Goal: Task Accomplishment & Management: Manage account settings

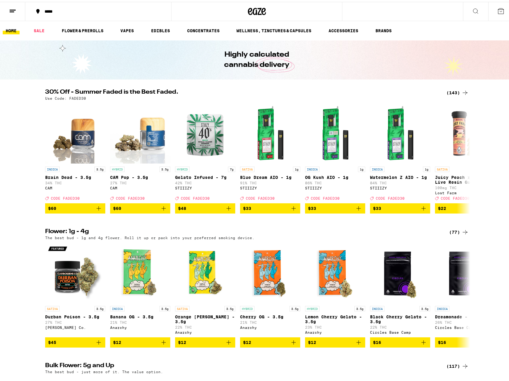
click at [14, 12] on icon at bounding box center [12, 9] width 7 height 7
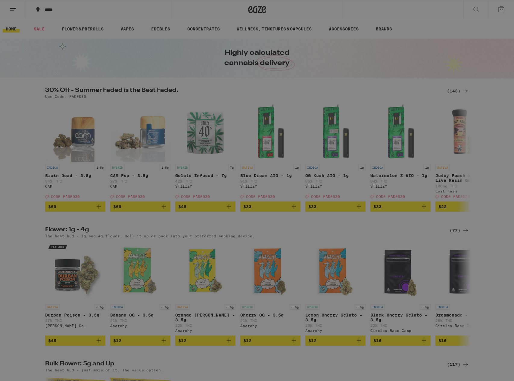
click at [49, 194] on link "Account" at bounding box center [84, 194] width 106 height 7
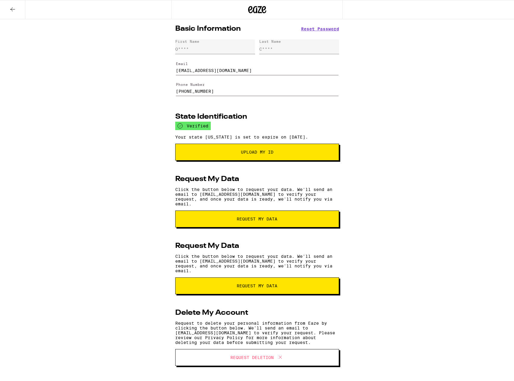
type input "[EMAIL_ADDRESS][DOMAIN_NAME]"
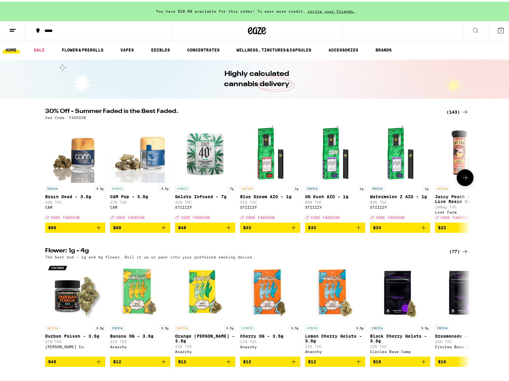
click at [462, 179] on icon at bounding box center [465, 175] width 7 height 7
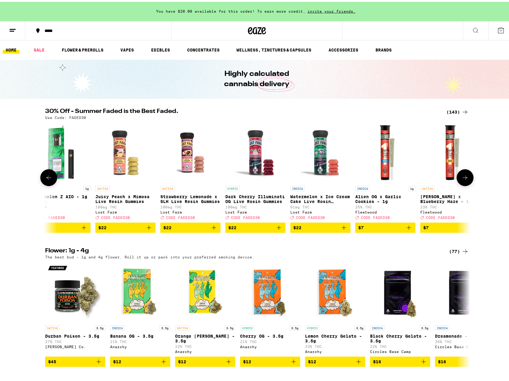
scroll to position [0, 358]
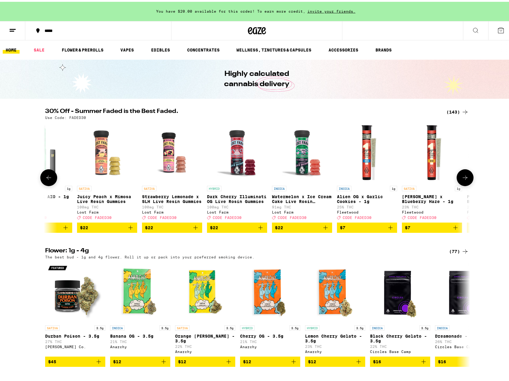
click at [462, 179] on icon at bounding box center [465, 175] width 7 height 7
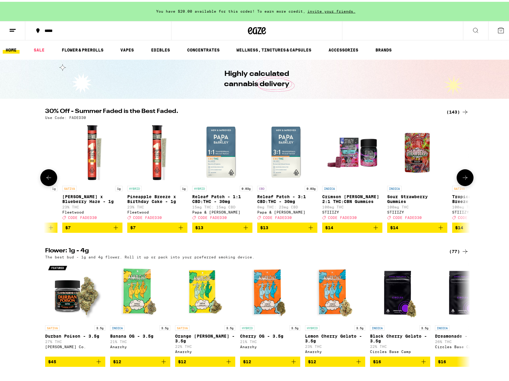
scroll to position [0, 717]
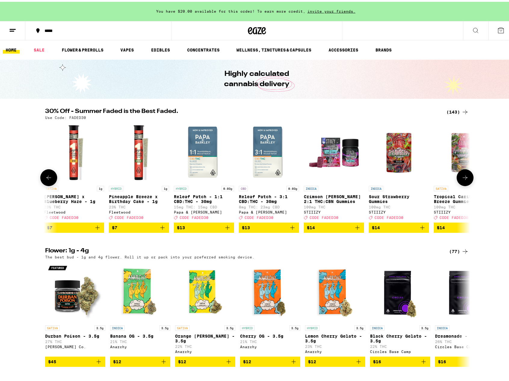
click at [462, 179] on icon at bounding box center [465, 175] width 7 height 7
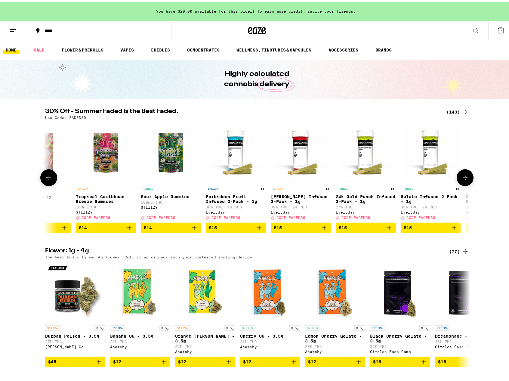
click at [462, 179] on icon at bounding box center [465, 175] width 7 height 7
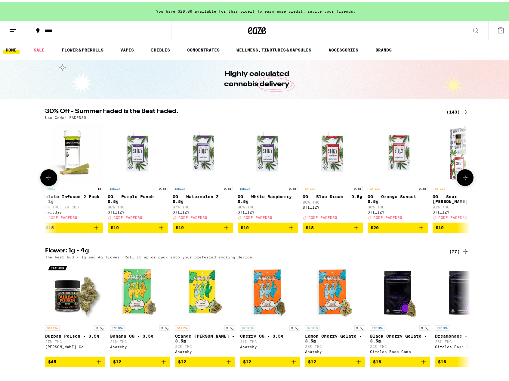
click at [462, 179] on icon at bounding box center [465, 175] width 7 height 7
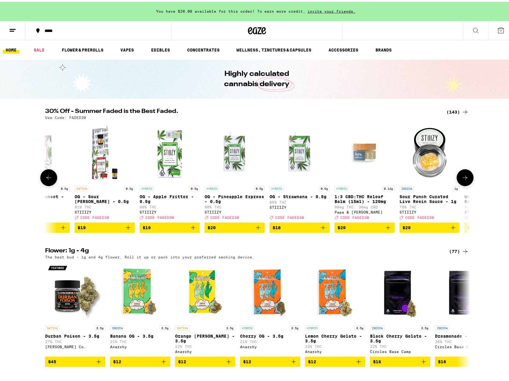
click at [462, 179] on icon at bounding box center [465, 175] width 7 height 7
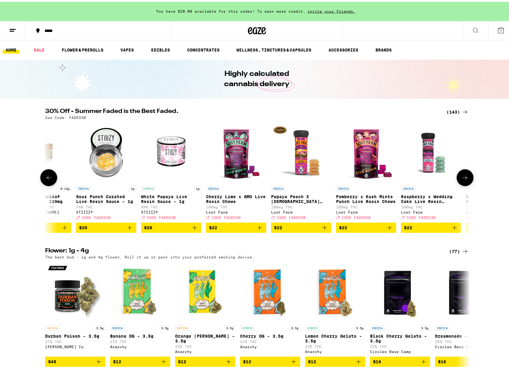
scroll to position [0, 2150]
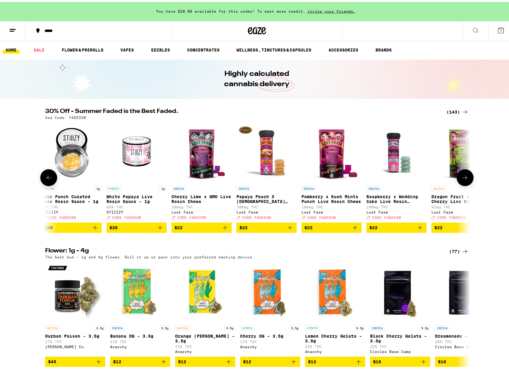
click at [462, 179] on icon at bounding box center [465, 175] width 7 height 7
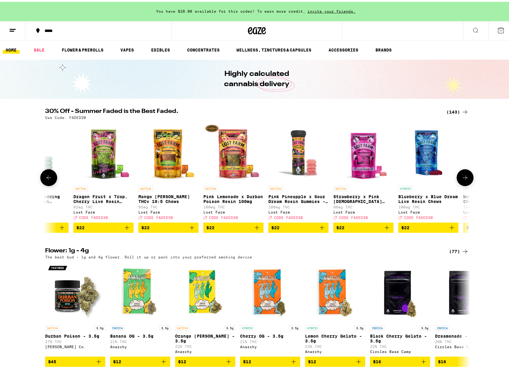
click at [462, 179] on icon at bounding box center [465, 175] width 7 height 7
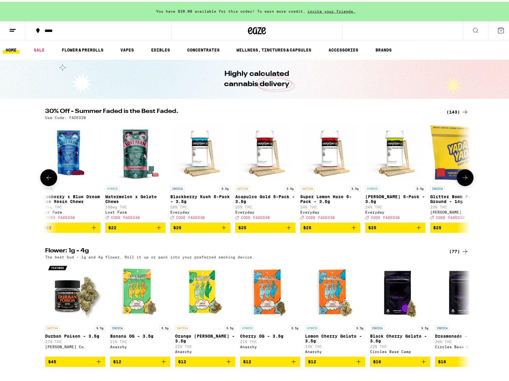
click at [462, 179] on icon at bounding box center [465, 175] width 7 height 7
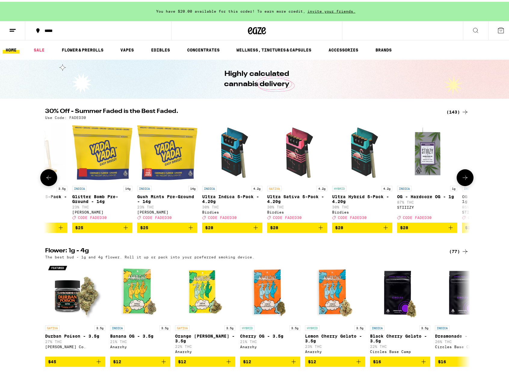
click at [462, 179] on icon at bounding box center [465, 175] width 7 height 7
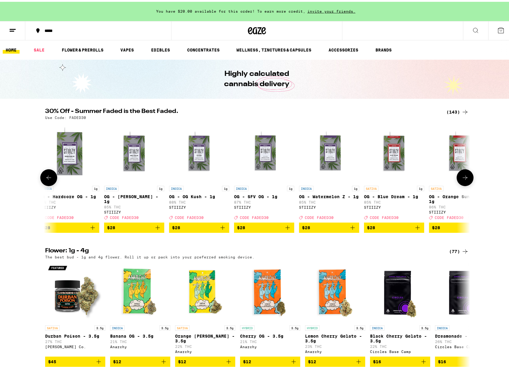
click at [462, 179] on icon at bounding box center [465, 175] width 7 height 7
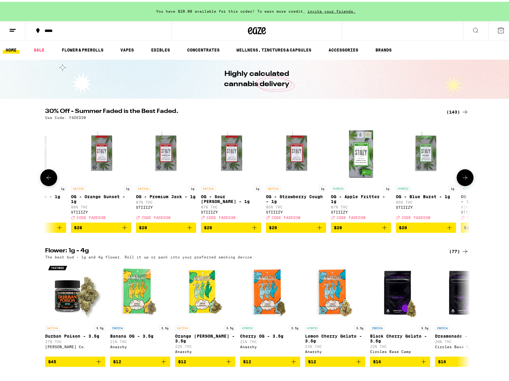
click at [462, 179] on icon at bounding box center [465, 175] width 7 height 7
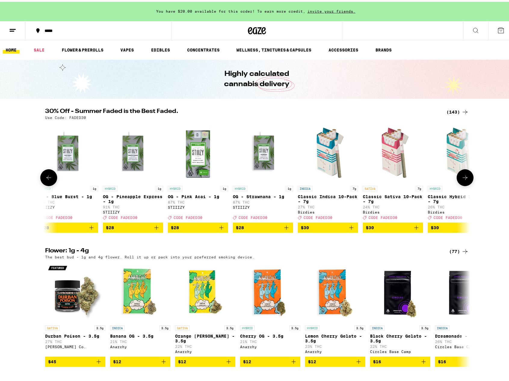
click at [462, 179] on icon at bounding box center [465, 175] width 7 height 7
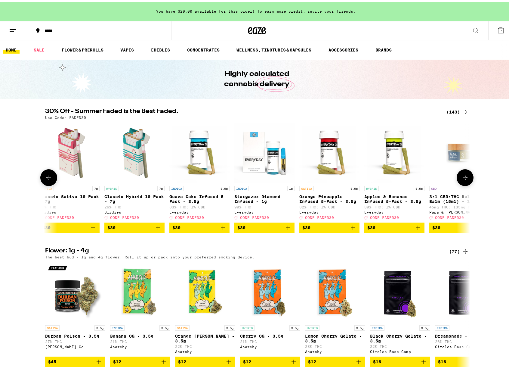
scroll to position [0, 4657]
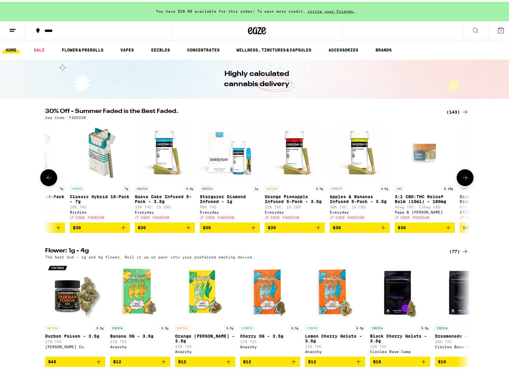
click at [462, 179] on icon at bounding box center [465, 175] width 7 height 7
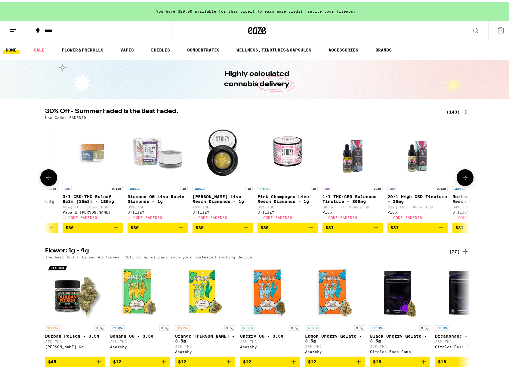
scroll to position [0, 5016]
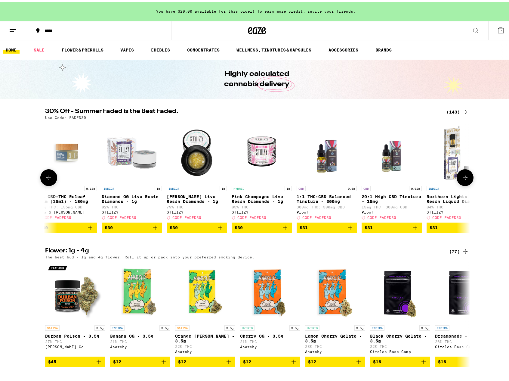
click at [462, 179] on icon at bounding box center [465, 175] width 7 height 7
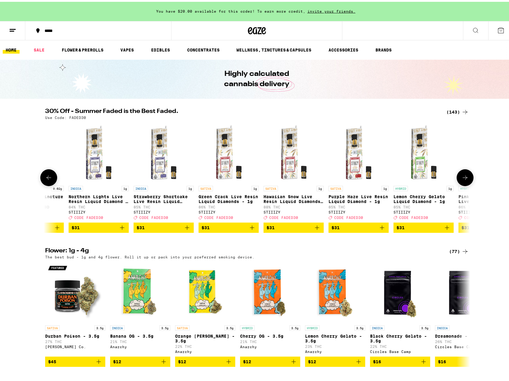
click at [462, 179] on icon at bounding box center [465, 175] width 7 height 7
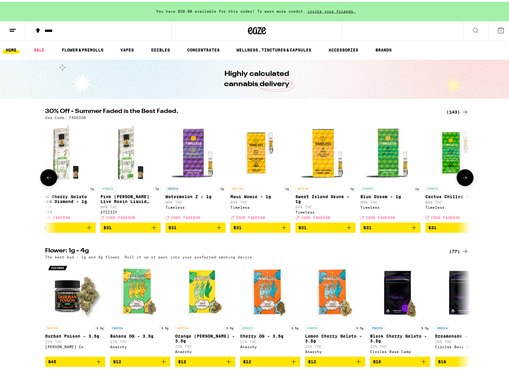
click at [462, 179] on icon at bounding box center [465, 175] width 7 height 7
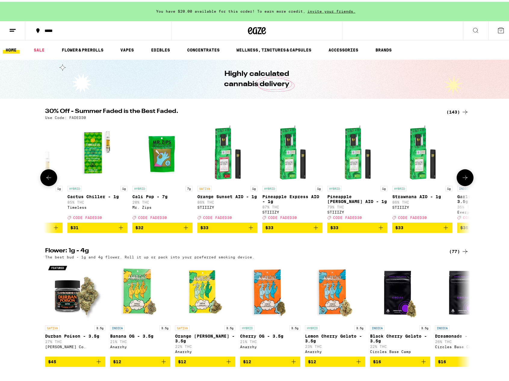
click at [462, 179] on icon at bounding box center [465, 175] width 7 height 7
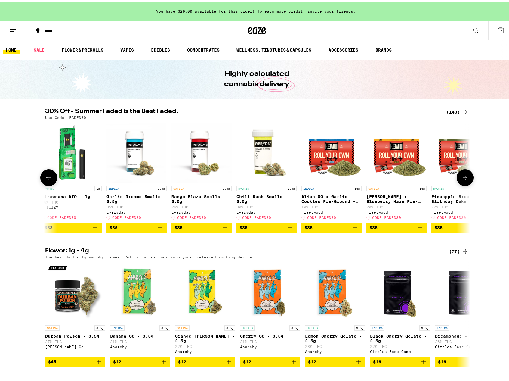
scroll to position [0, 6449]
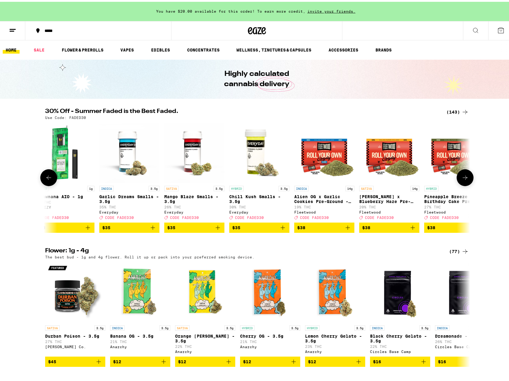
click at [462, 179] on icon at bounding box center [465, 175] width 7 height 7
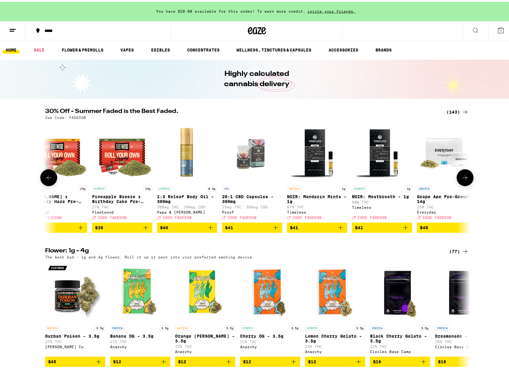
scroll to position [0, 6807]
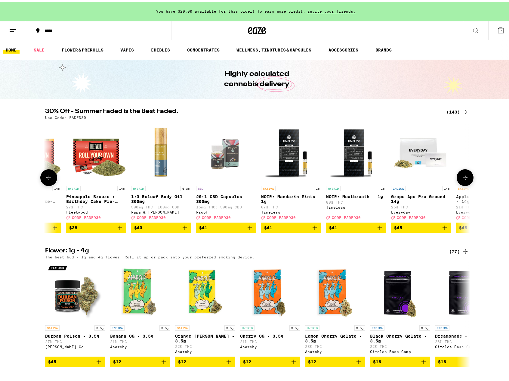
click at [462, 179] on icon at bounding box center [465, 175] width 7 height 7
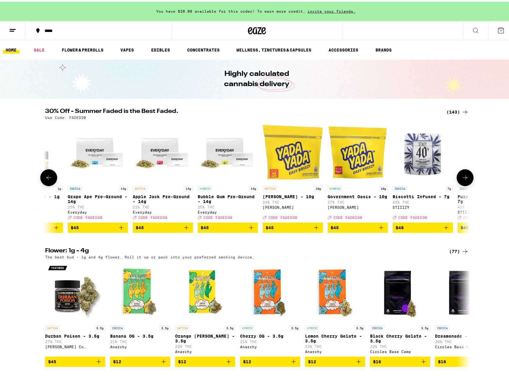
scroll to position [0, 7165]
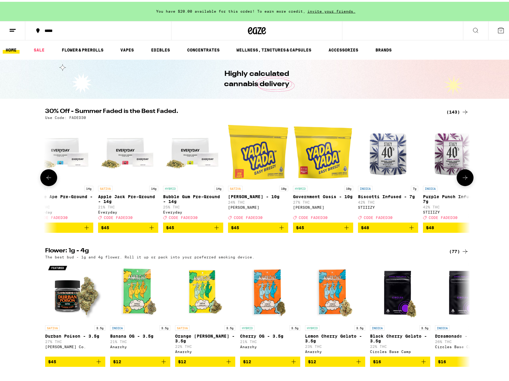
click at [462, 179] on icon at bounding box center [465, 175] width 7 height 7
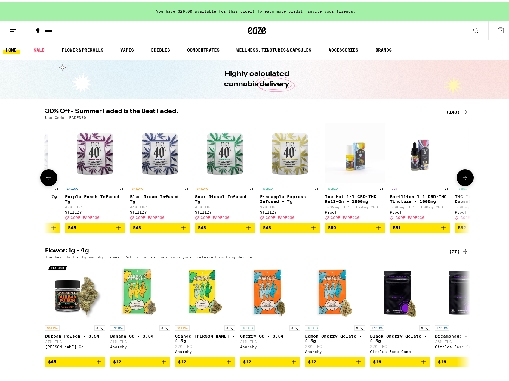
click at [462, 179] on icon at bounding box center [465, 175] width 7 height 7
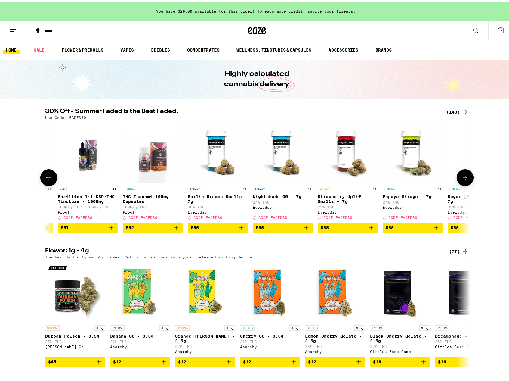
scroll to position [0, 7882]
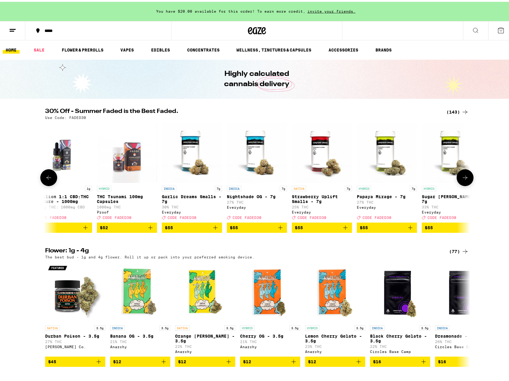
click at [462, 179] on icon at bounding box center [465, 175] width 7 height 7
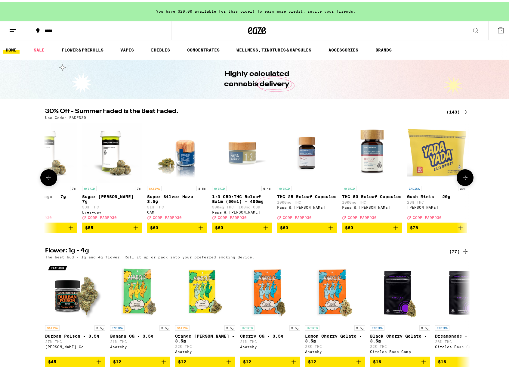
scroll to position [0, 8240]
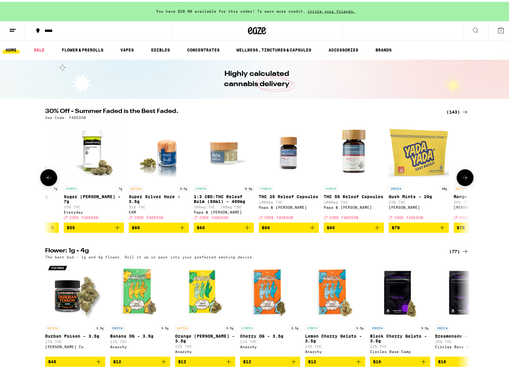
click at [462, 179] on icon at bounding box center [465, 175] width 7 height 7
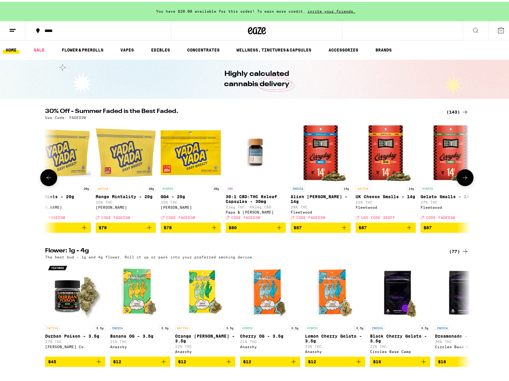
click at [462, 179] on icon at bounding box center [465, 175] width 7 height 7
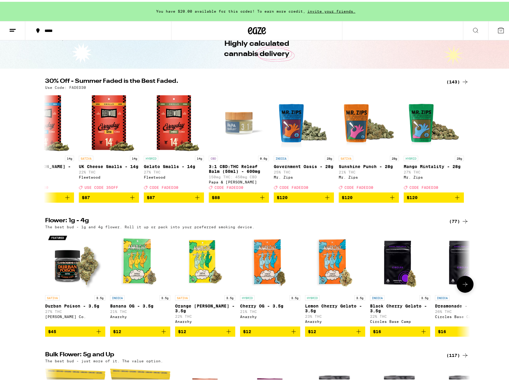
scroll to position [0, 0]
